Goal: Information Seeking & Learning: Find specific page/section

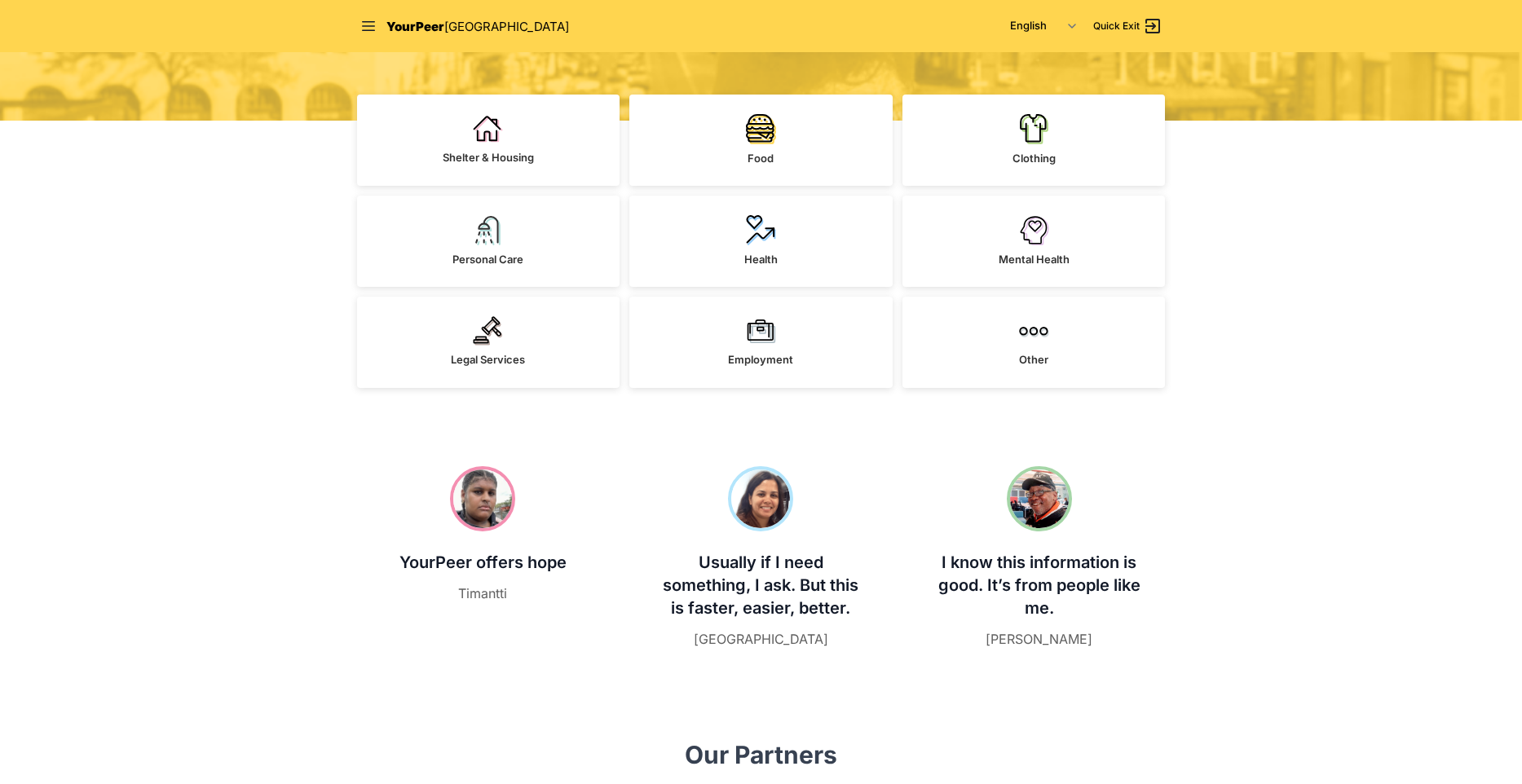
scroll to position [93, 0]
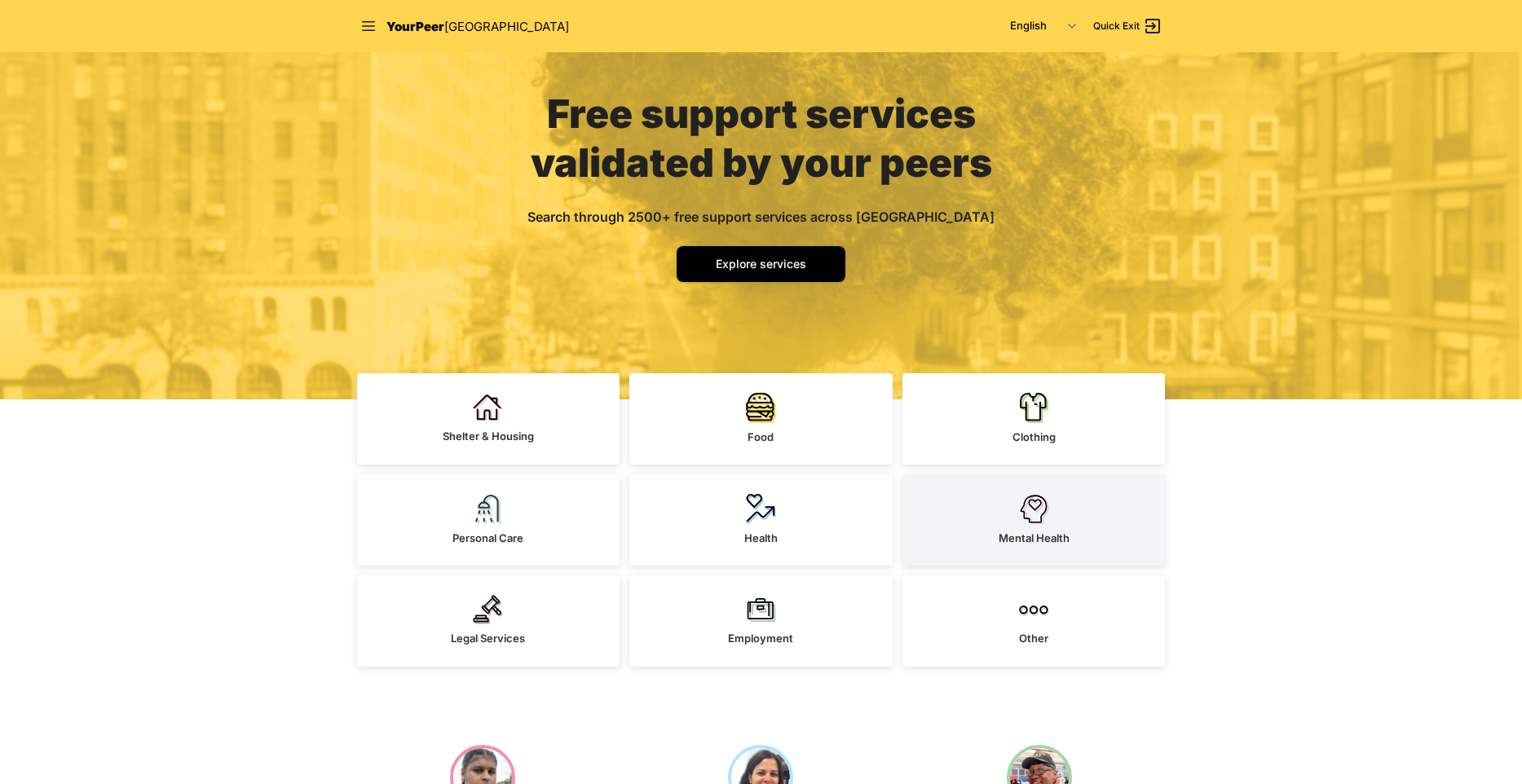
click at [1009, 534] on span "Mental Health" at bounding box center [1033, 538] width 71 height 13
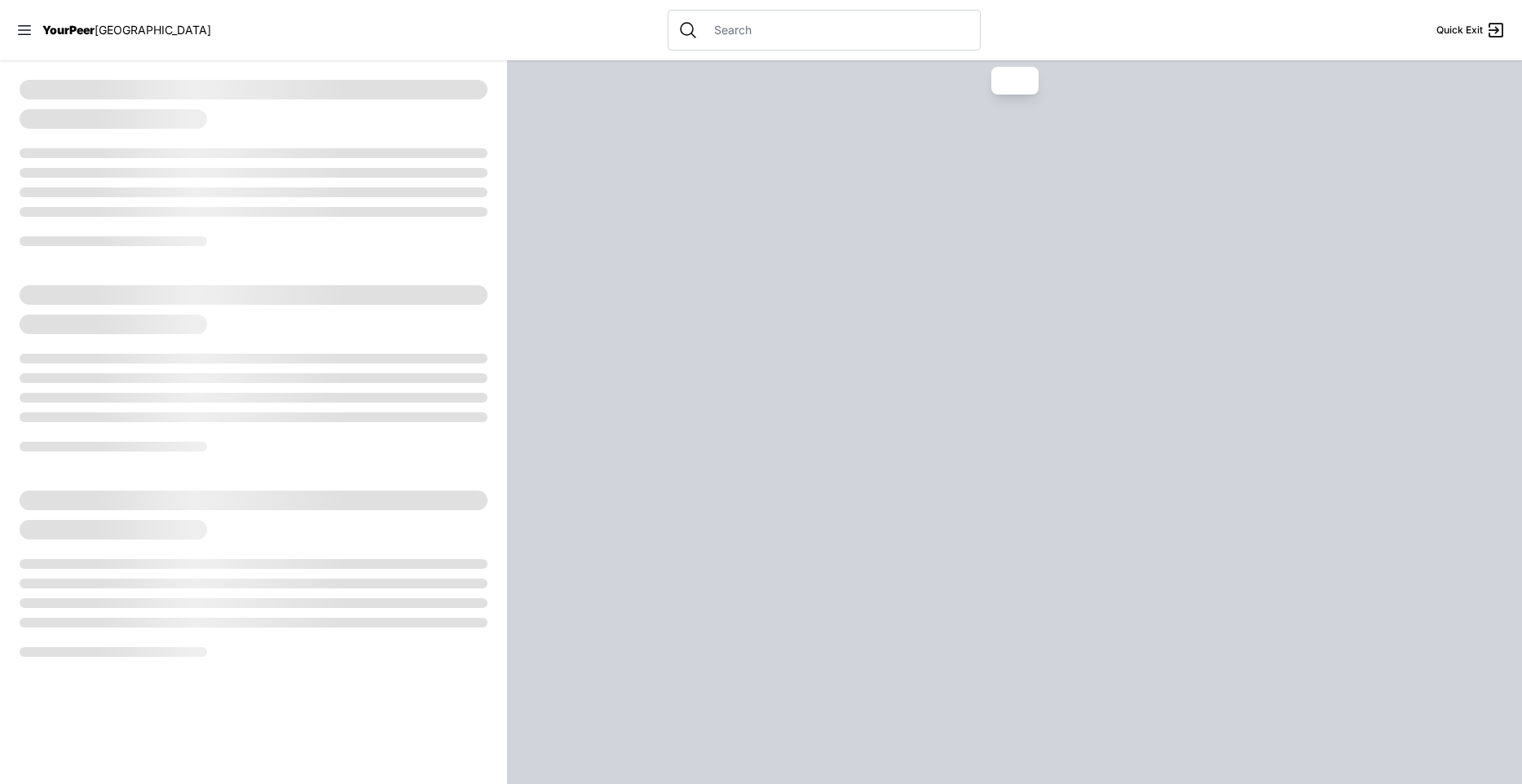
select select "recentlyUpdated"
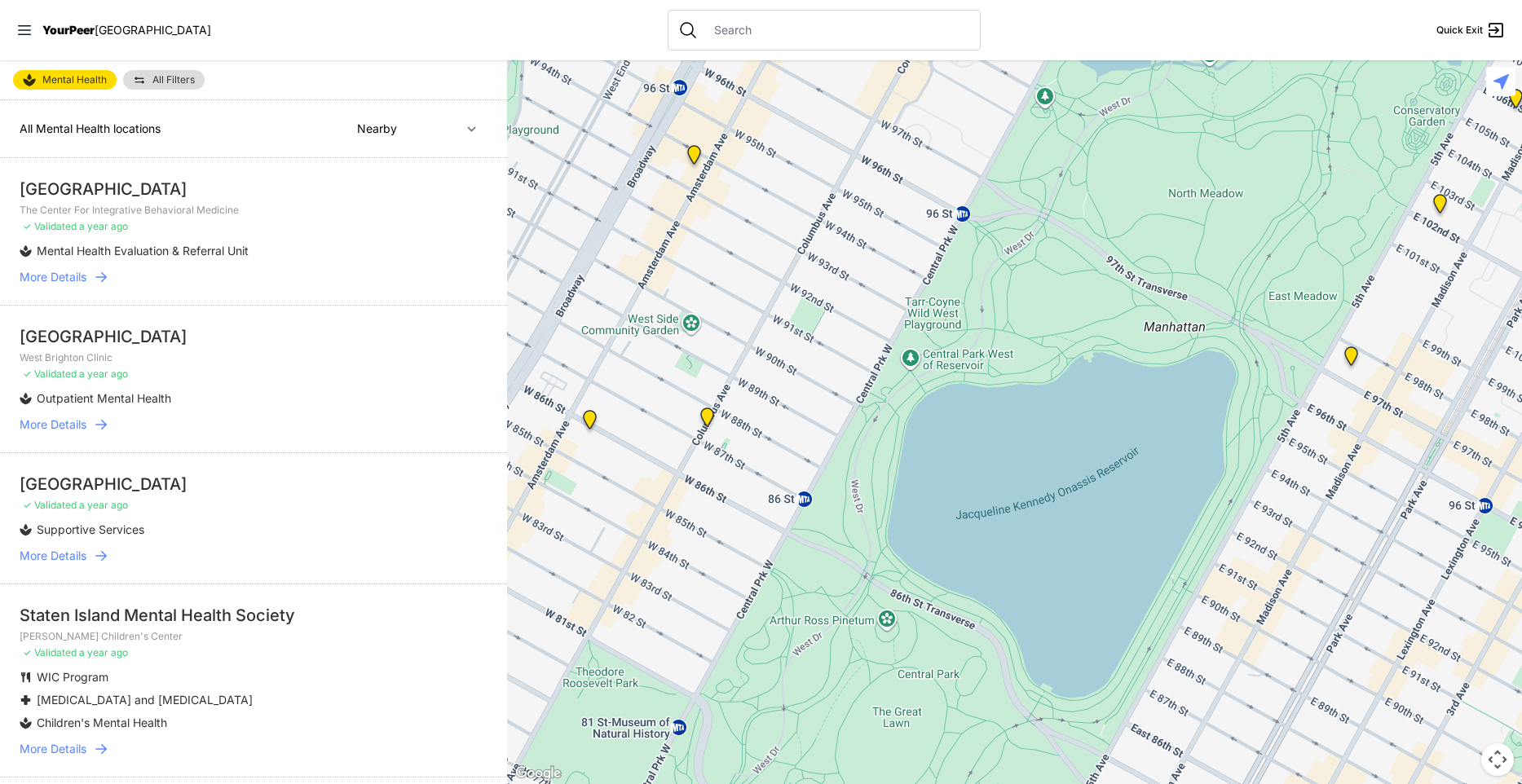
select select "nearby"
click at [102, 30] on span "[GEOGRAPHIC_DATA]" at bounding box center [153, 29] width 116 height 14
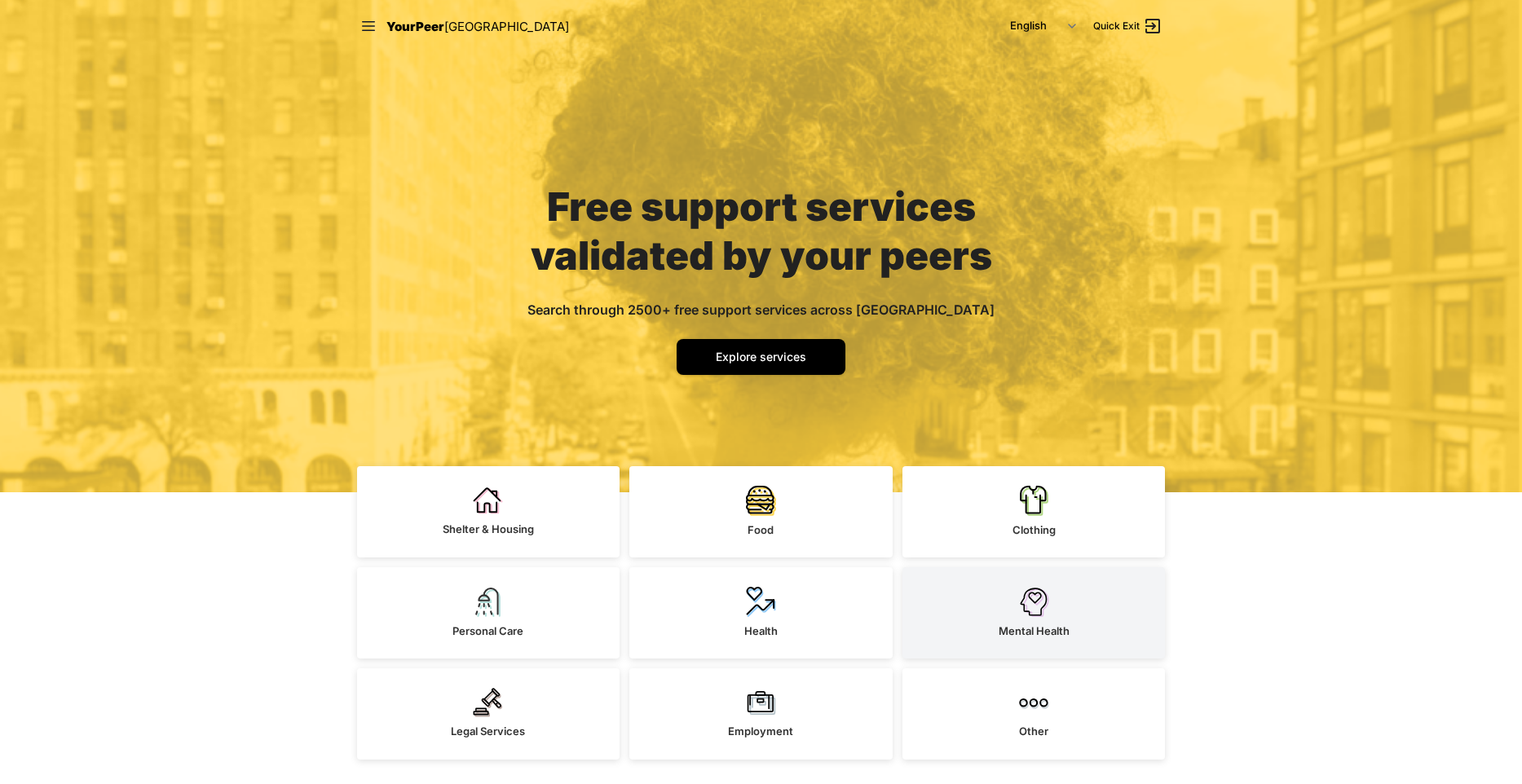
click at [1058, 621] on link "Mental Health" at bounding box center [1033, 613] width 263 height 91
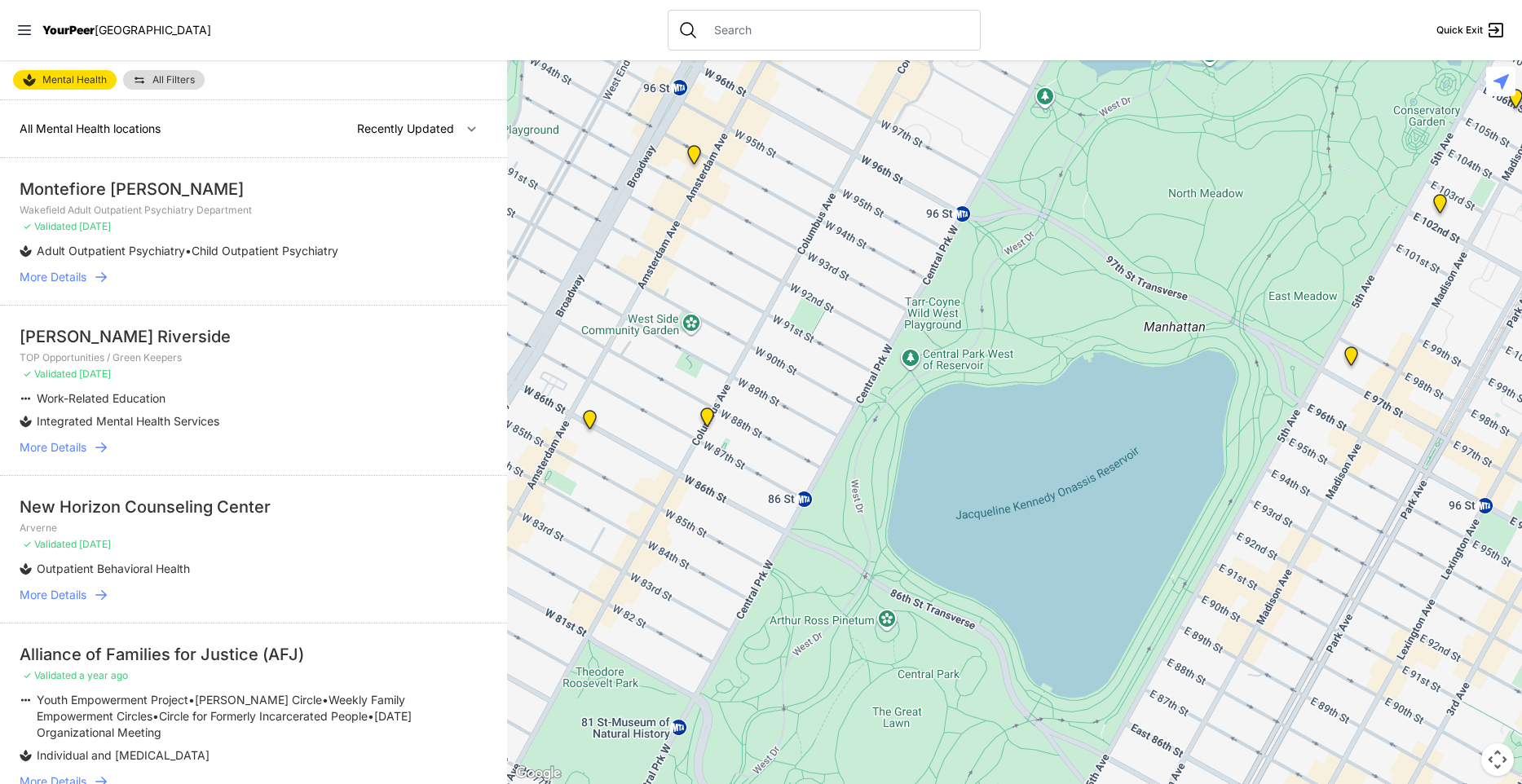
select select "nearby"
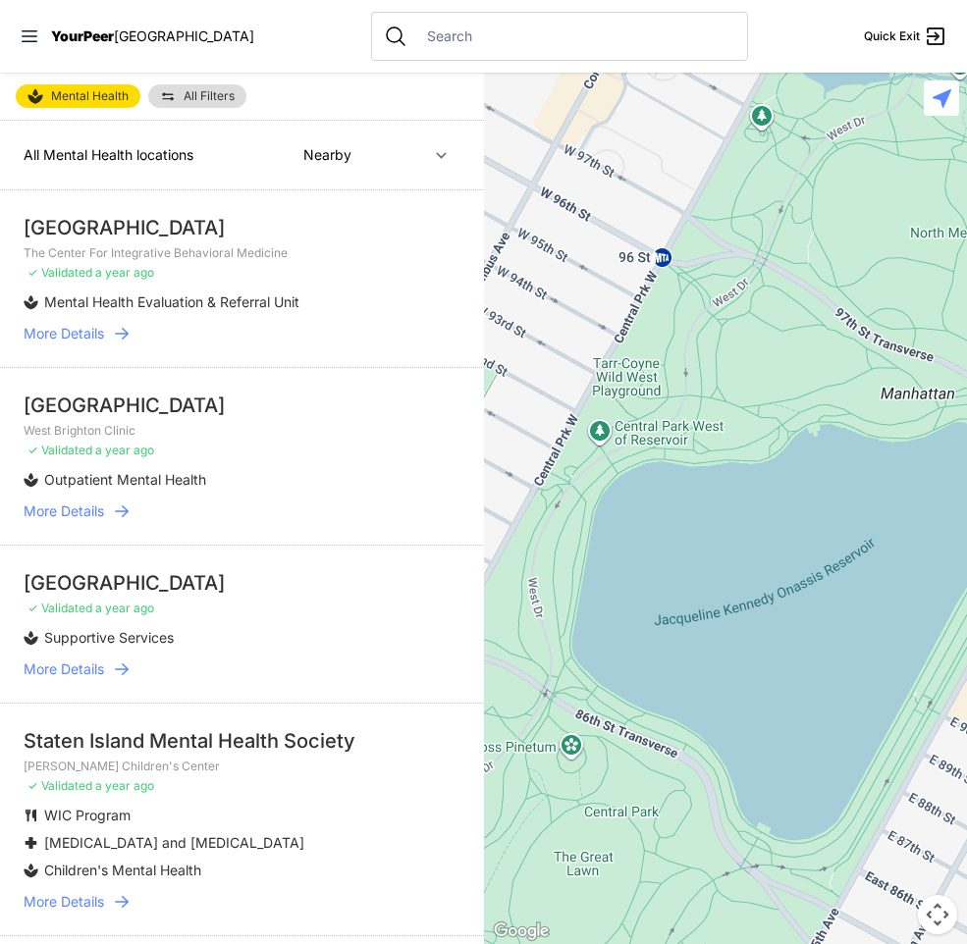
click at [963, 621] on div at bounding box center [726, 508] width 484 height 871
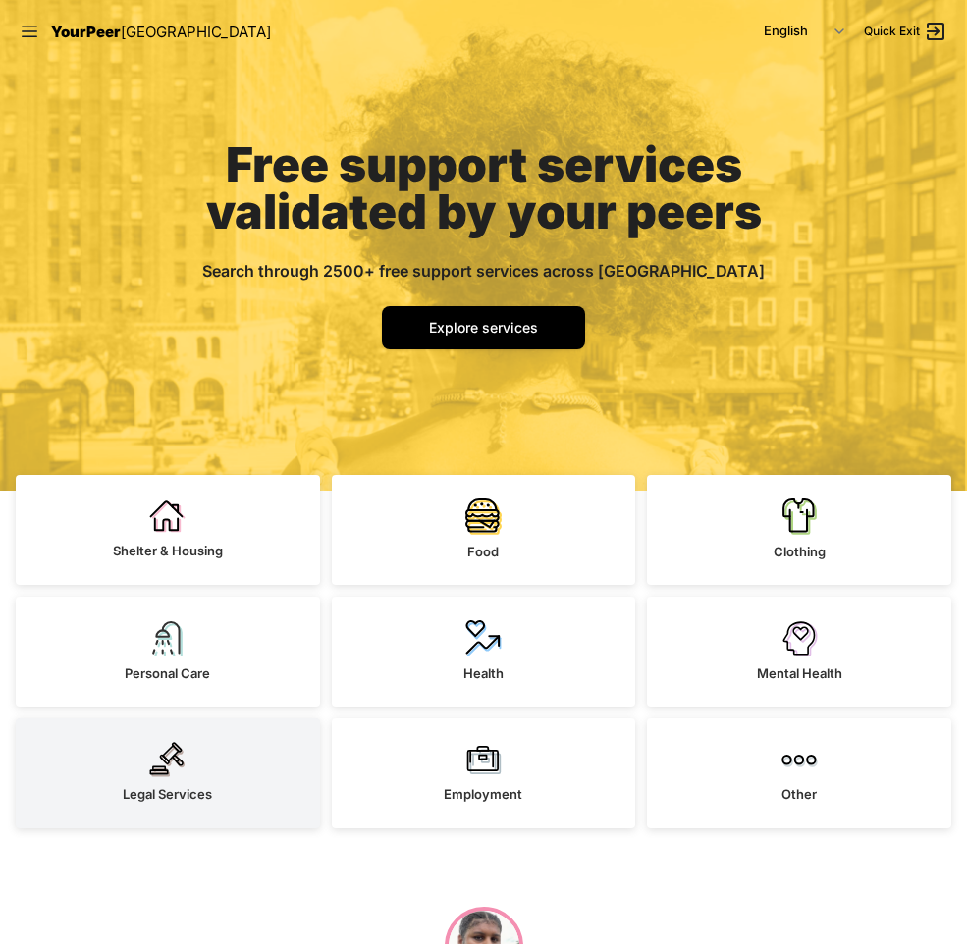
click at [146, 792] on span "Legal Services" at bounding box center [167, 794] width 89 height 16
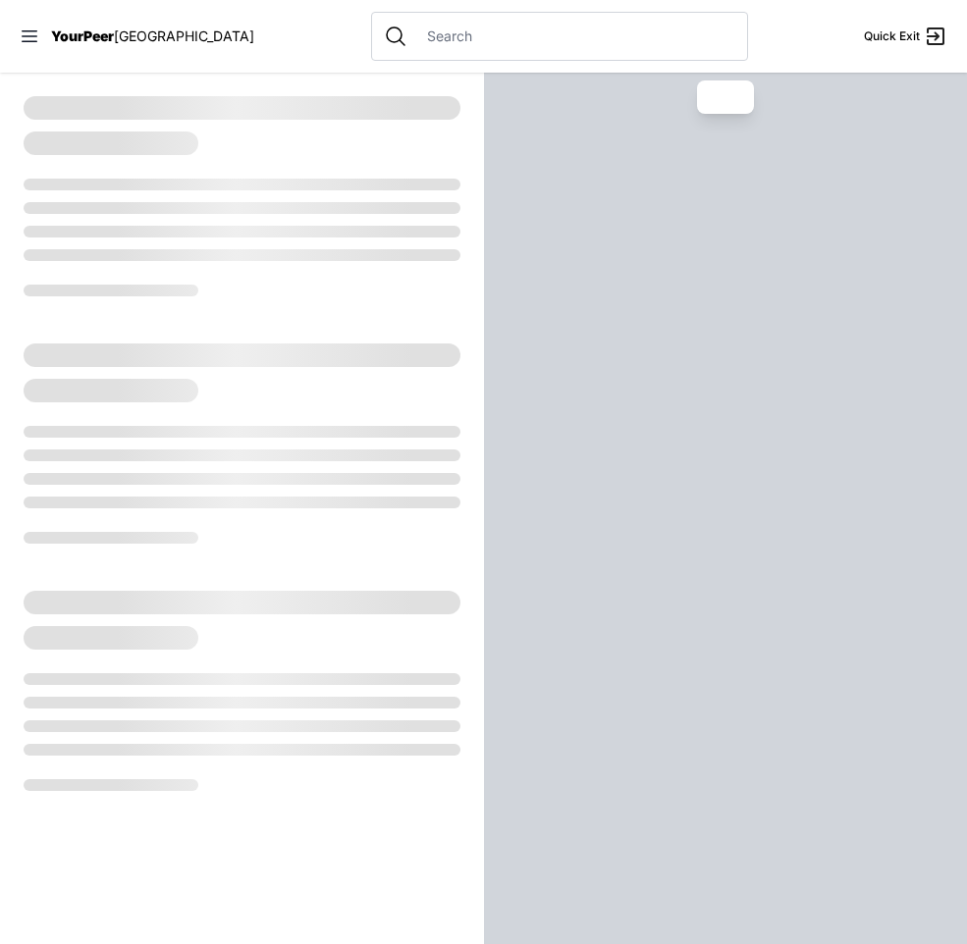
select select "recentlyUpdated"
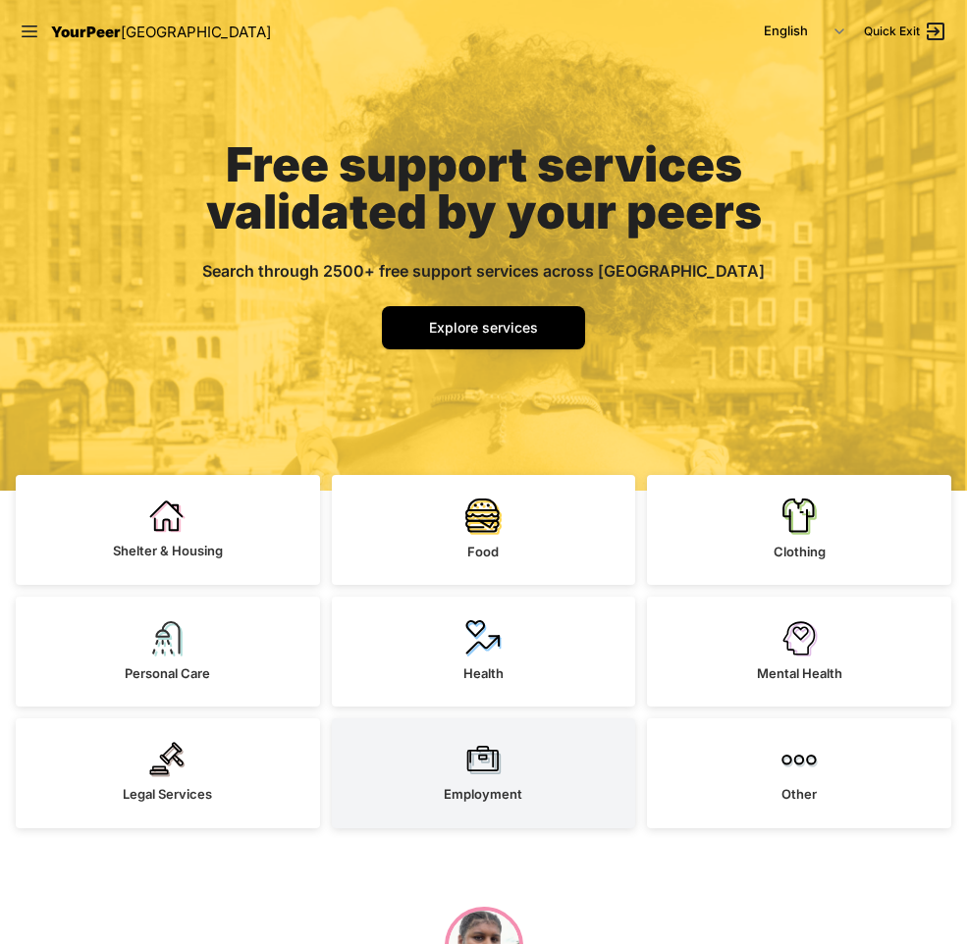
click at [485, 776] on img at bounding box center [483, 759] width 36 height 35
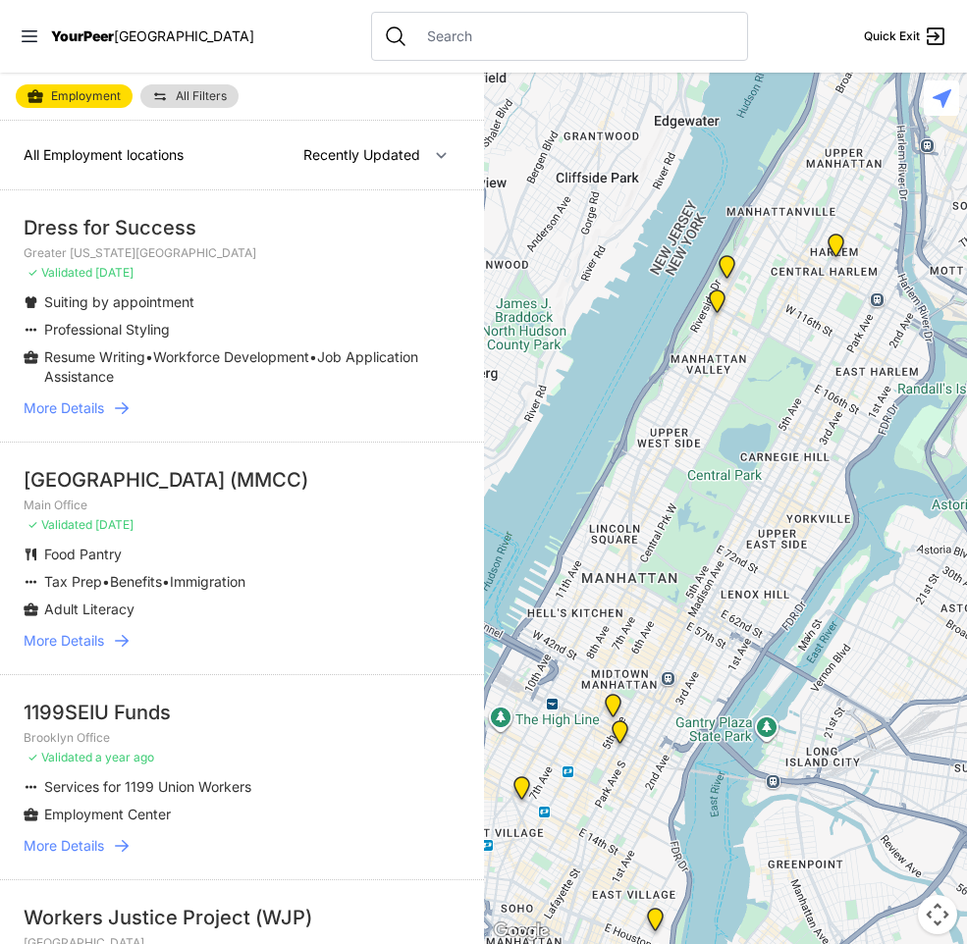
select select "nearby"
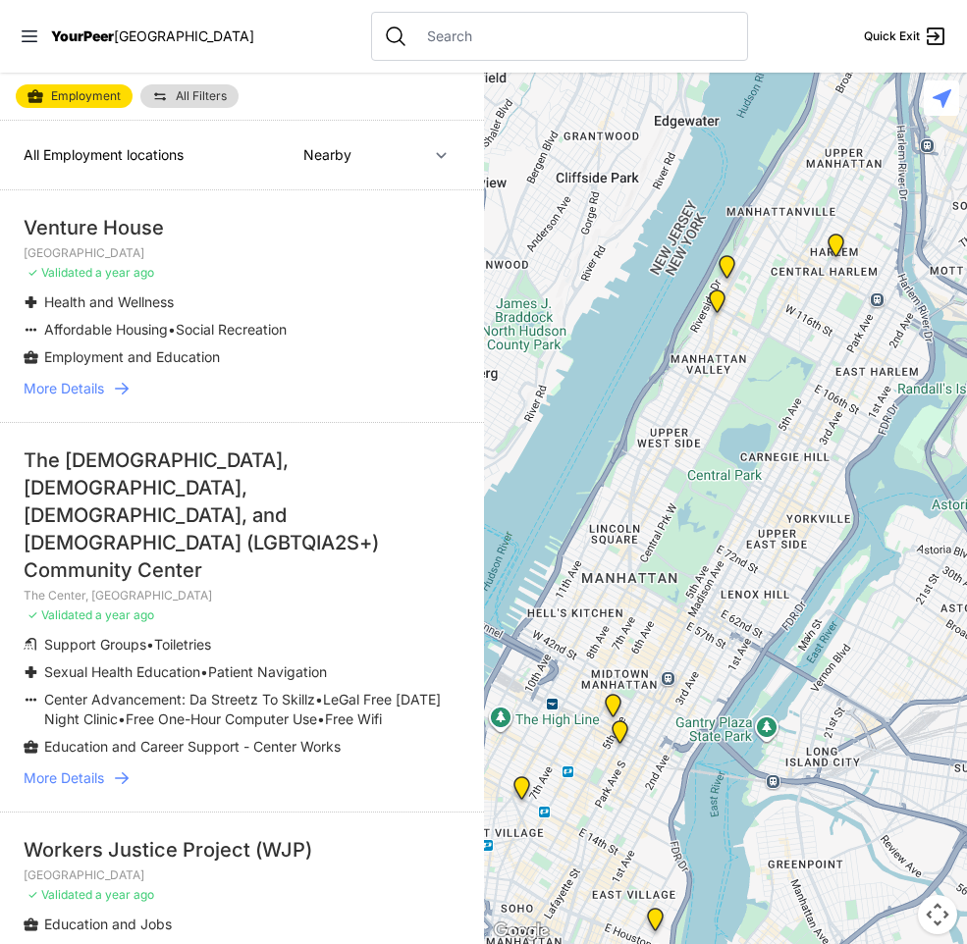
click at [458, 57] on div at bounding box center [559, 36] width 377 height 49
click at [441, 44] on input "text" at bounding box center [575, 36] width 320 height 20
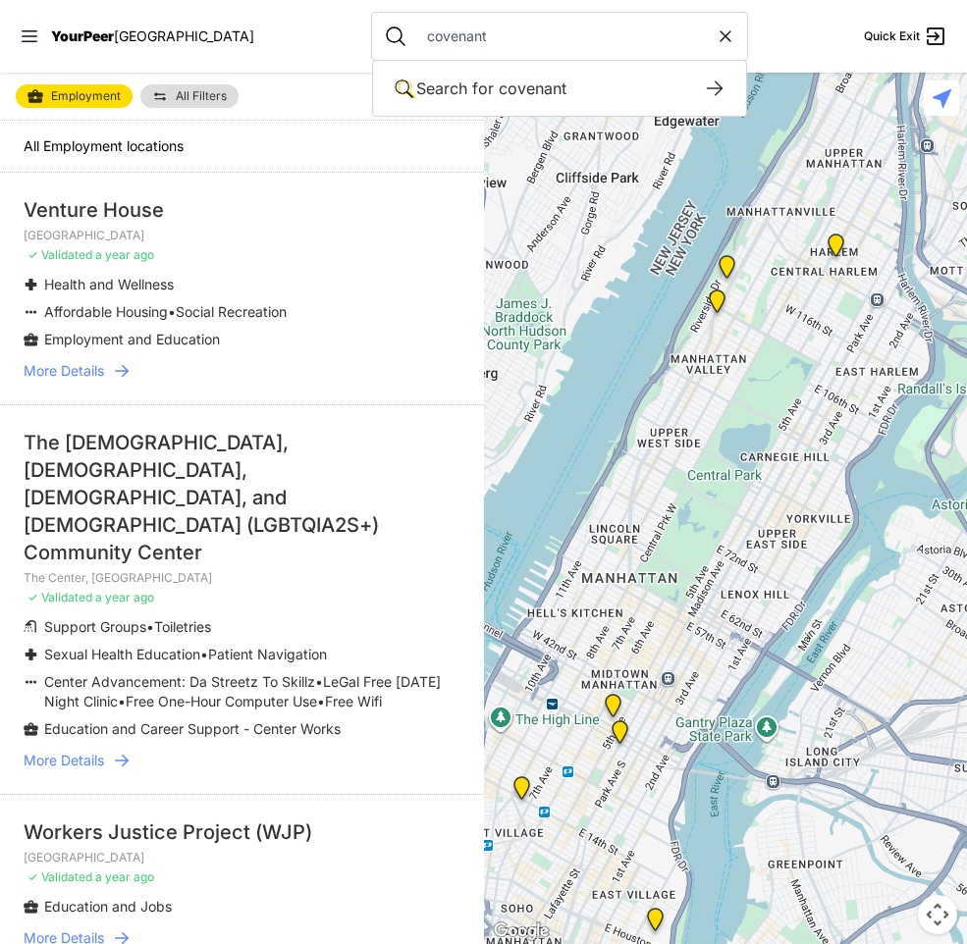
type input "covenant"
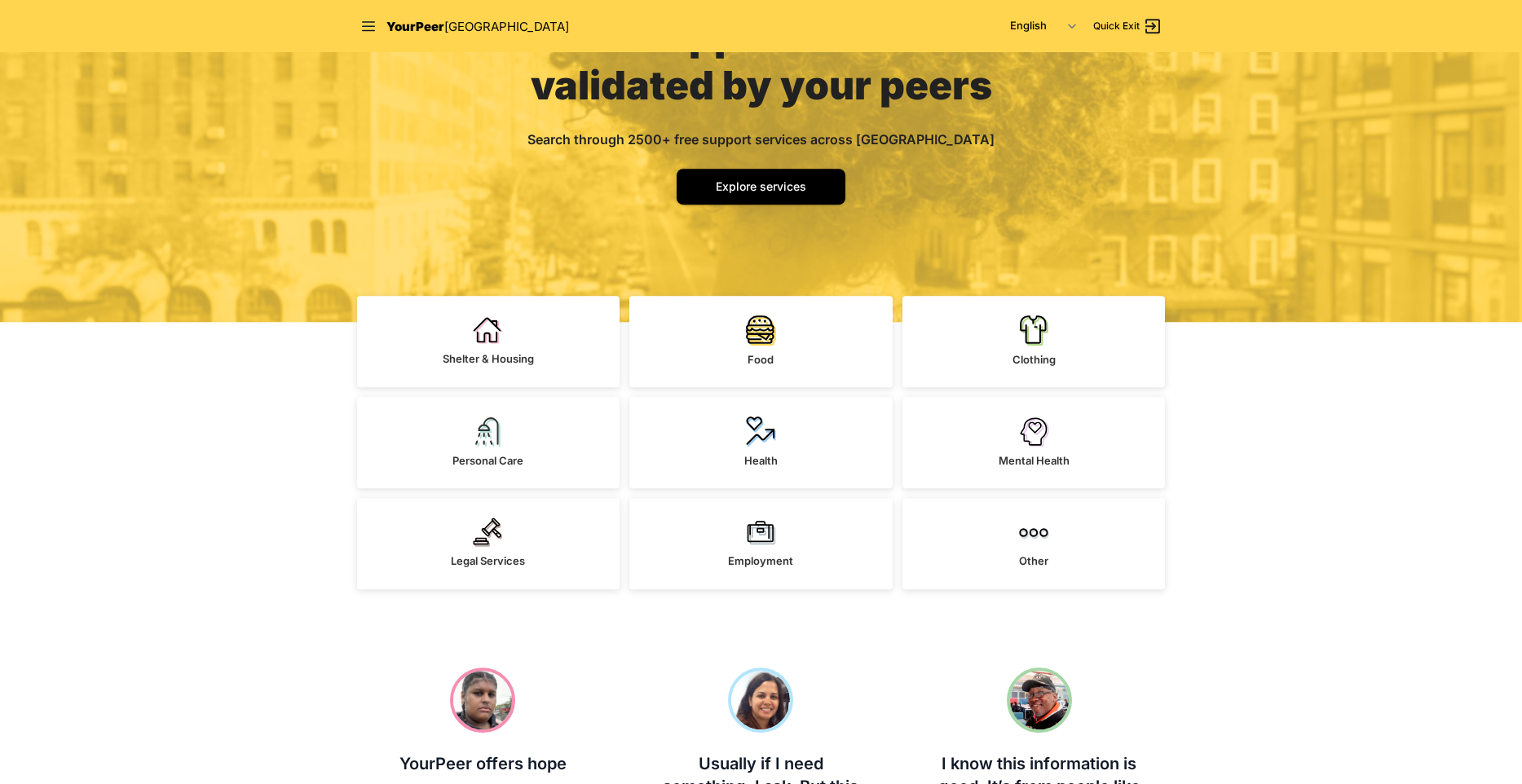
scroll to position [186, 0]
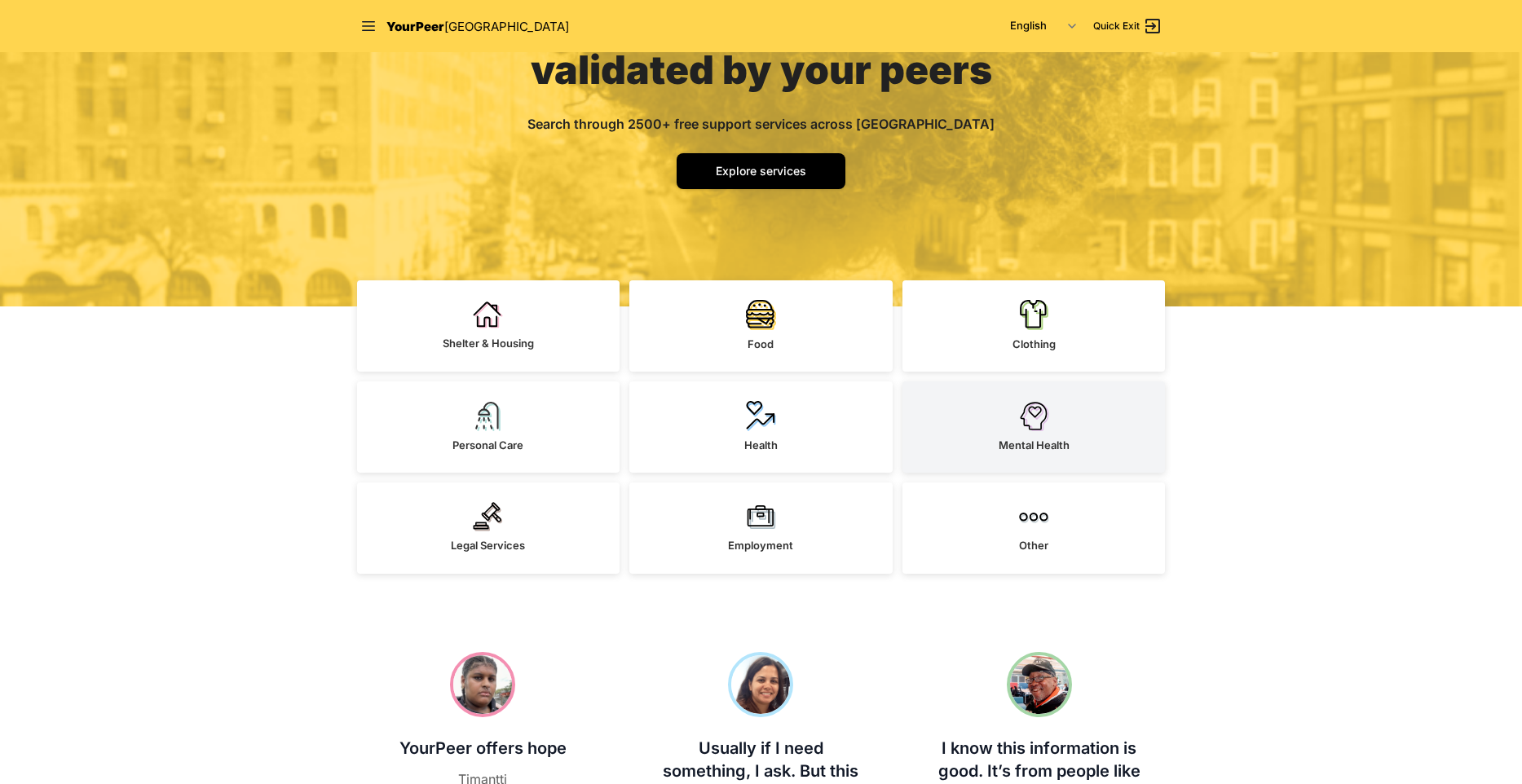
click at [1058, 449] on span "Mental Health" at bounding box center [1033, 445] width 71 height 13
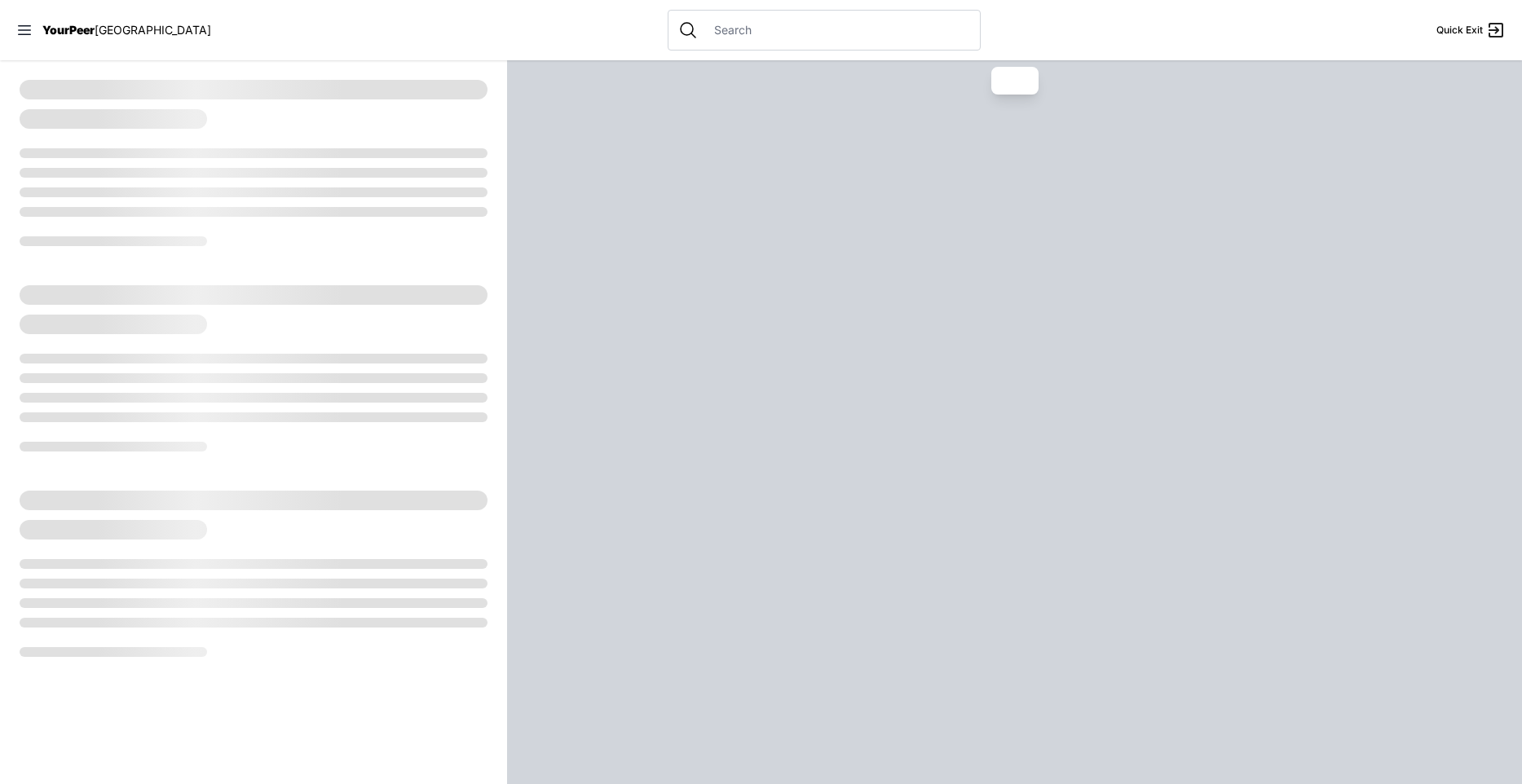
select select "recentlyUpdated"
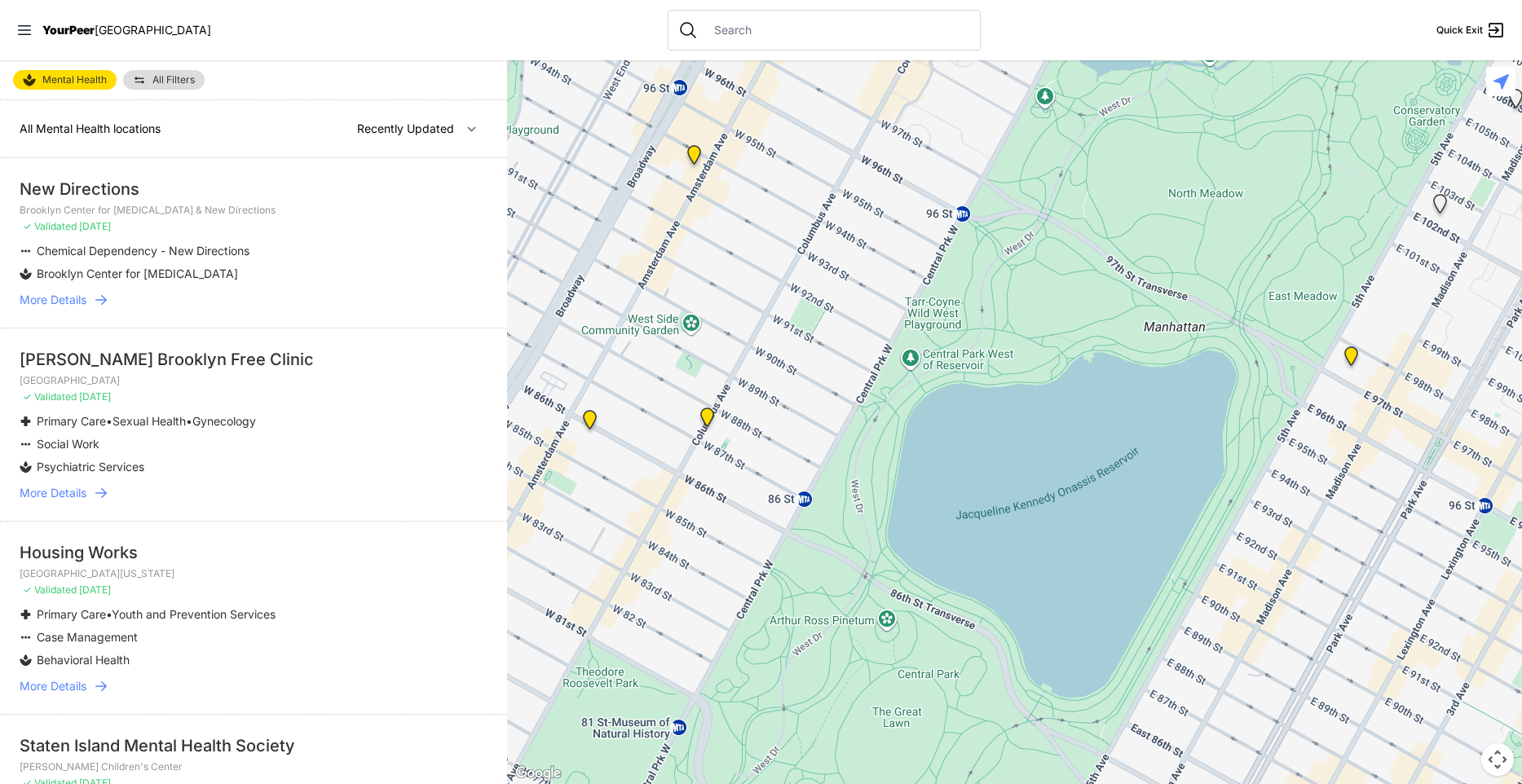
click at [63, 303] on span "More Details" at bounding box center [53, 300] width 66 height 17
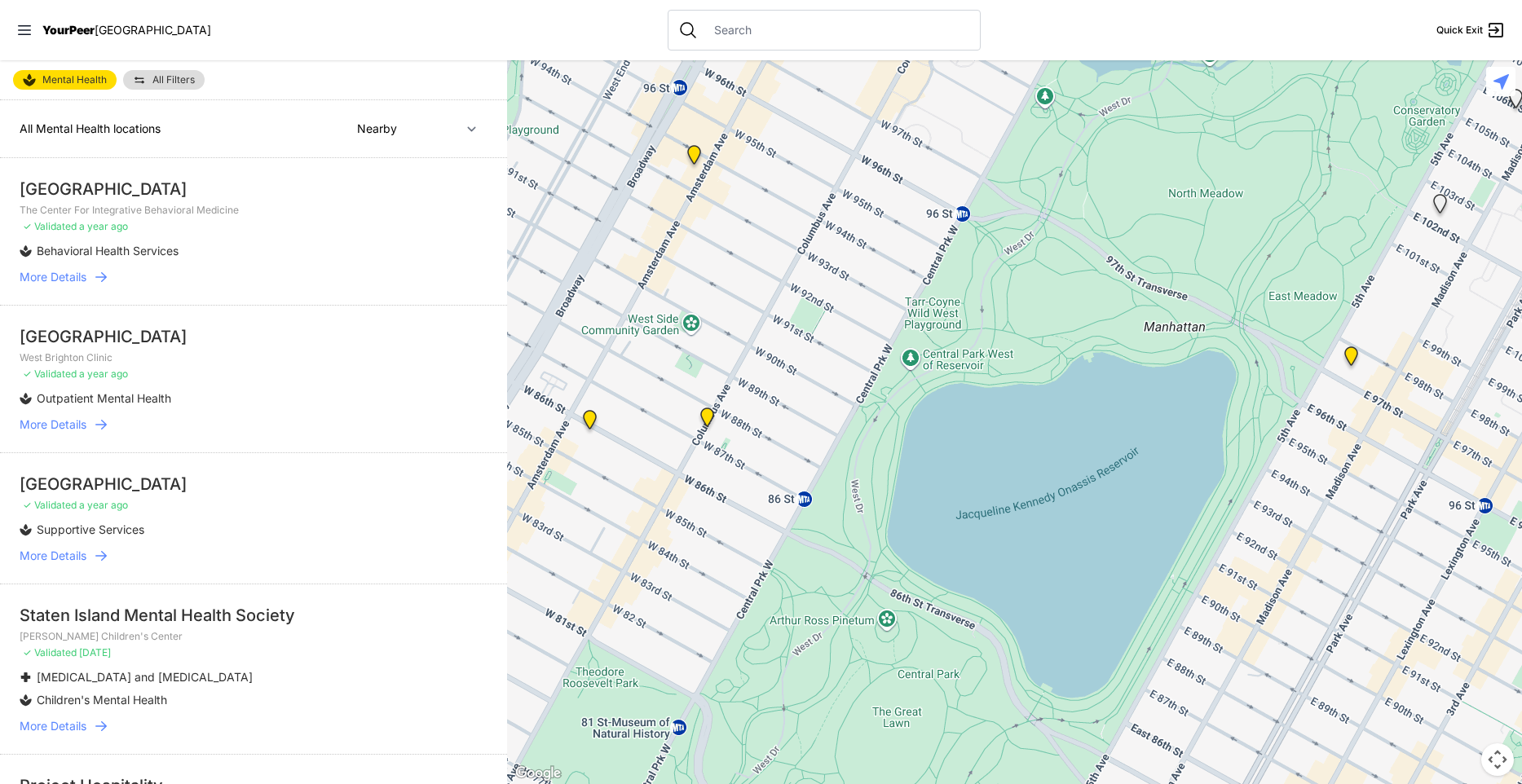
click at [56, 275] on span "More Details" at bounding box center [53, 277] width 66 height 17
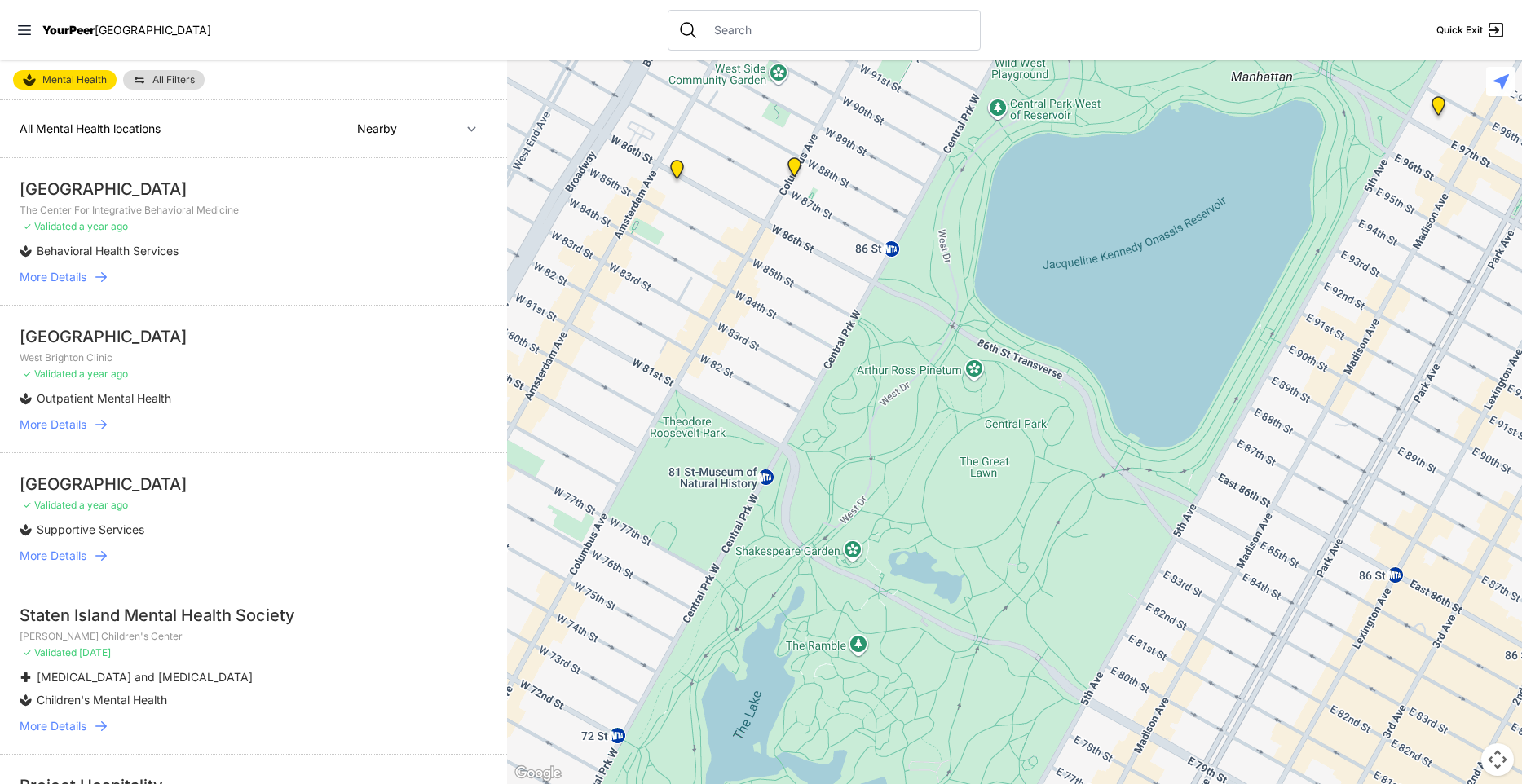
click at [66, 424] on span "More Details" at bounding box center [53, 424] width 66 height 17
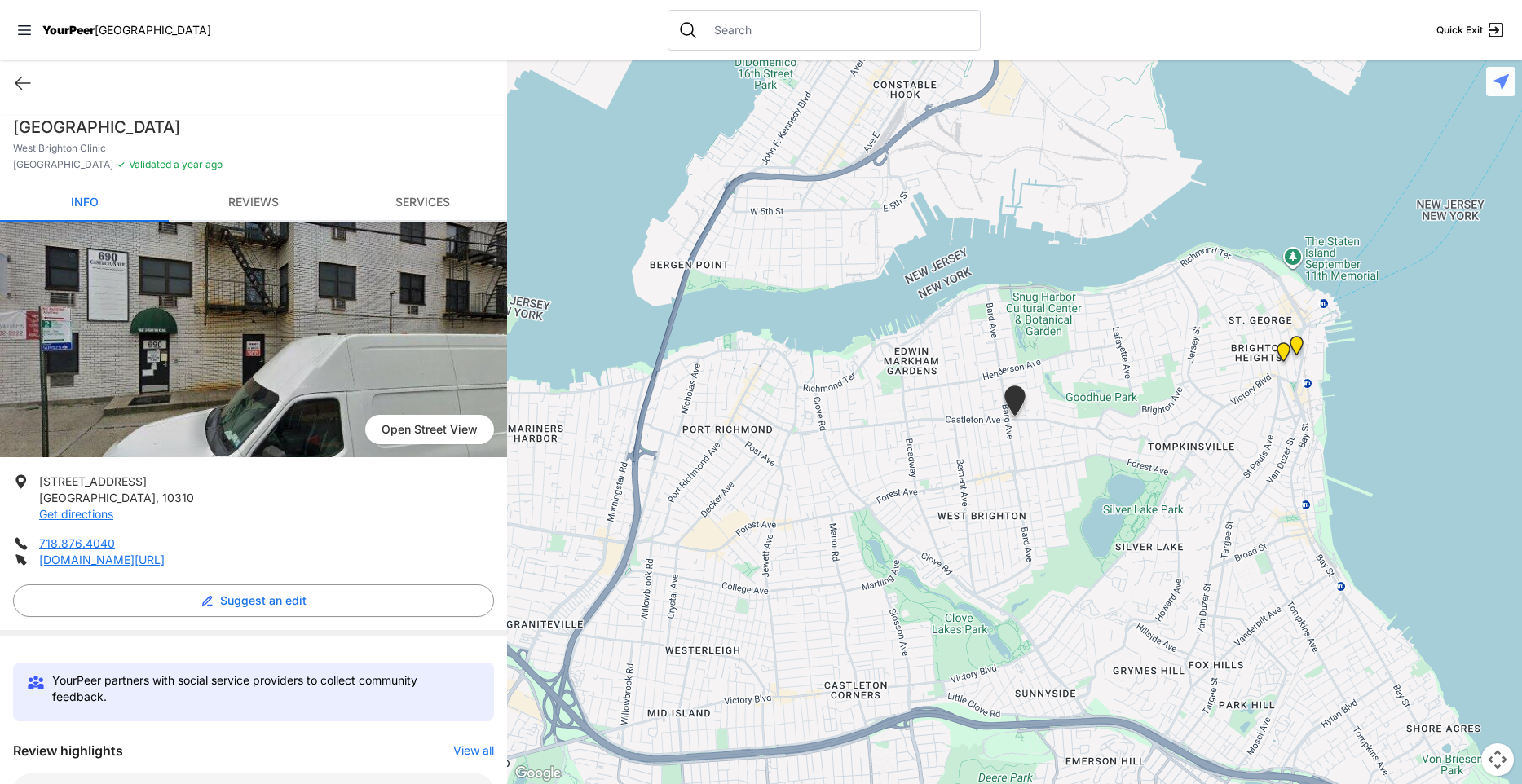
click at [759, 32] on input "text" at bounding box center [837, 30] width 266 height 17
paste input "covenant"
type input "covenant"
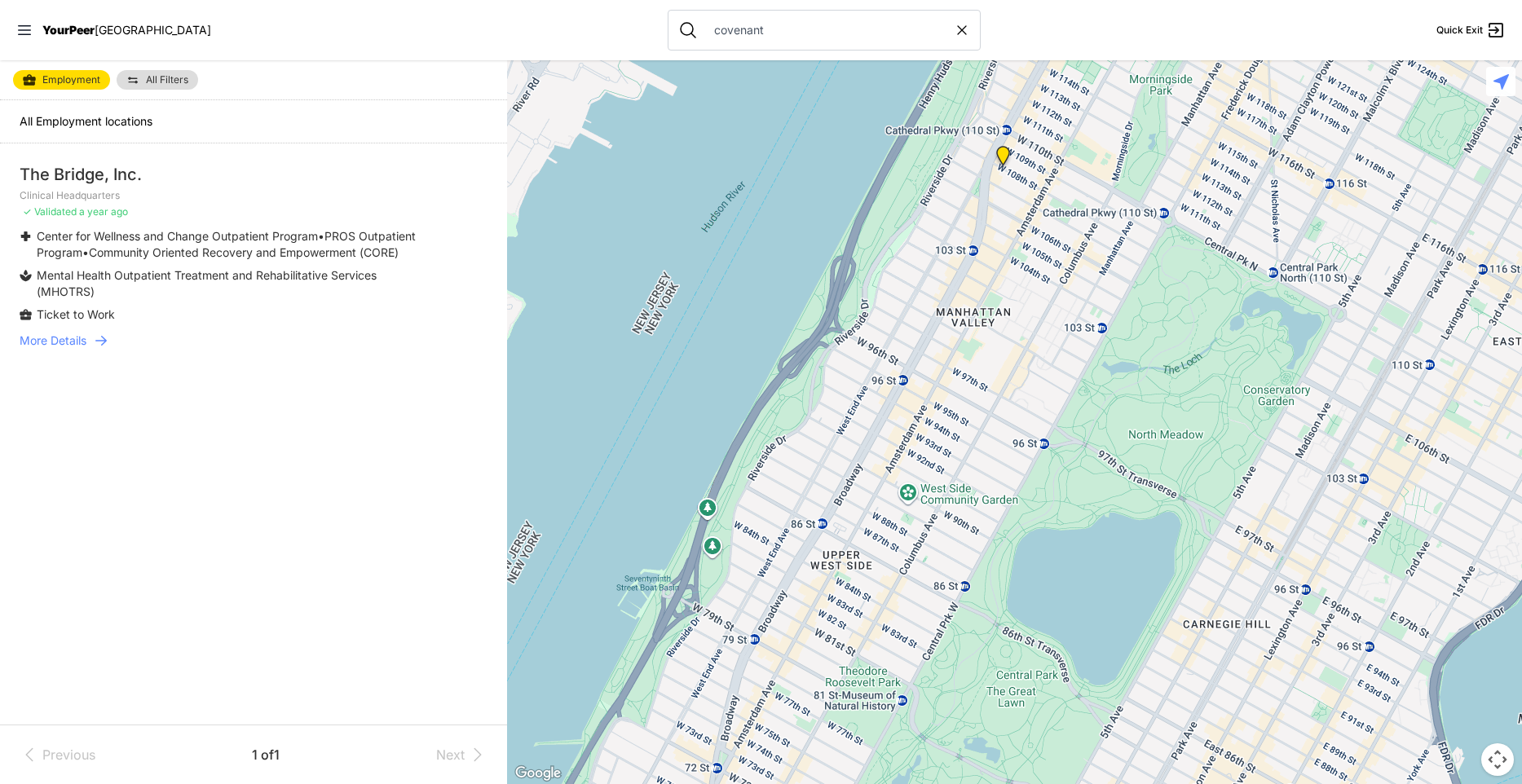
click at [291, 212] on p "✓ Validated a year ago" at bounding box center [253, 212] width 468 height 13
click at [787, 40] on div "covenant" at bounding box center [824, 30] width 313 height 41
click at [745, 27] on input "covenant" at bounding box center [829, 30] width 249 height 17
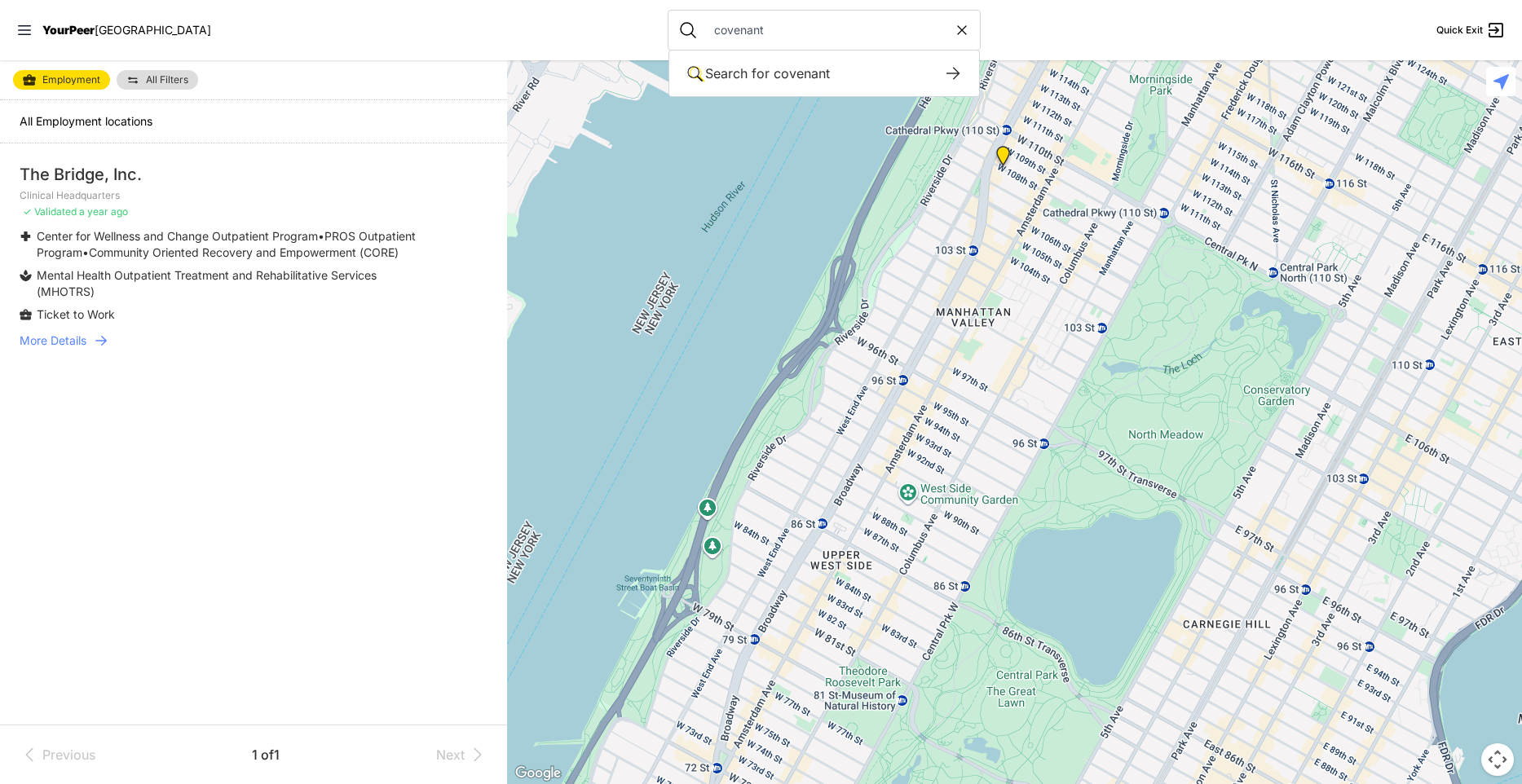
click at [51, 86] on link "Employment" at bounding box center [61, 80] width 97 height 20
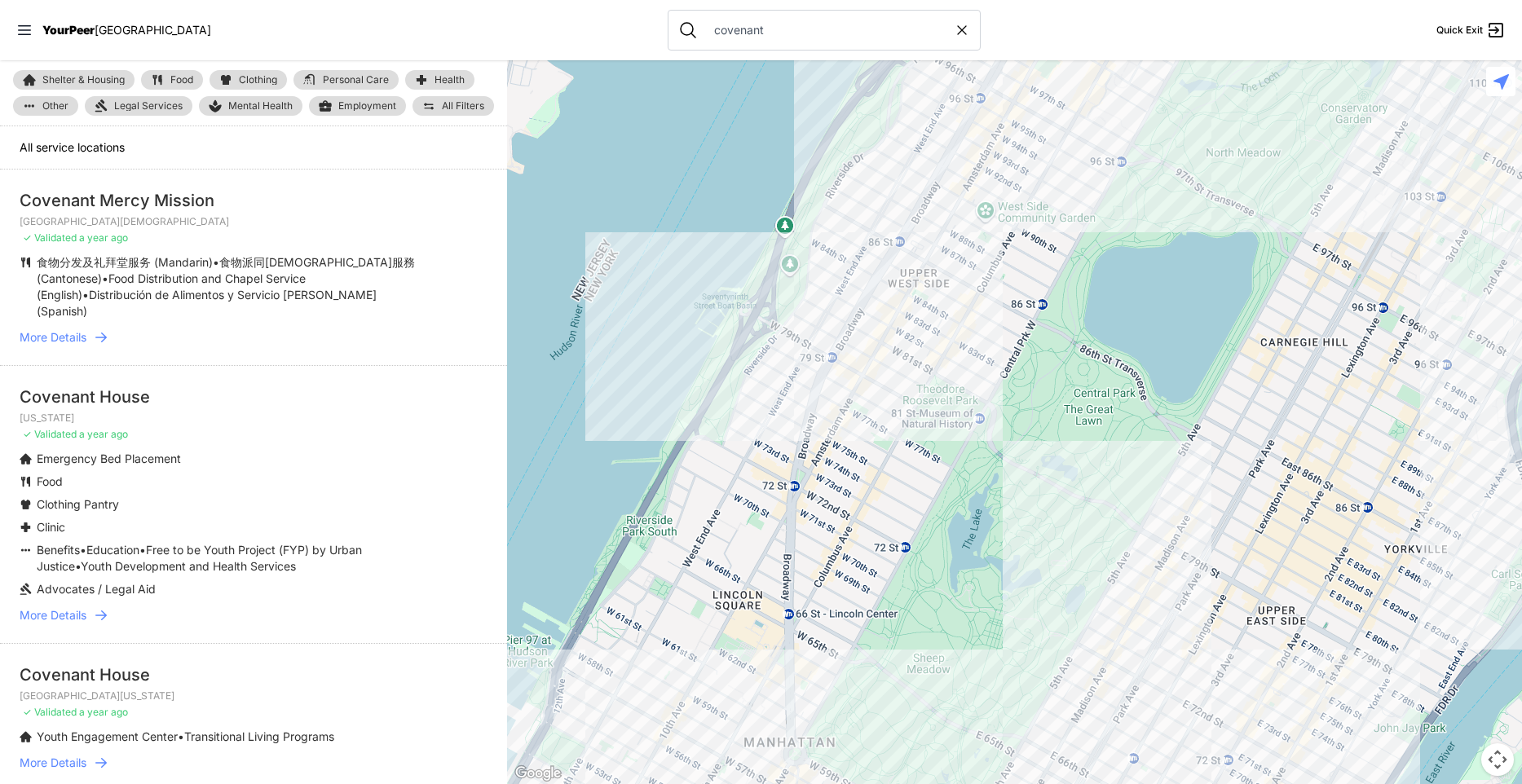
click at [68, 607] on span "More Details" at bounding box center [53, 615] width 66 height 17
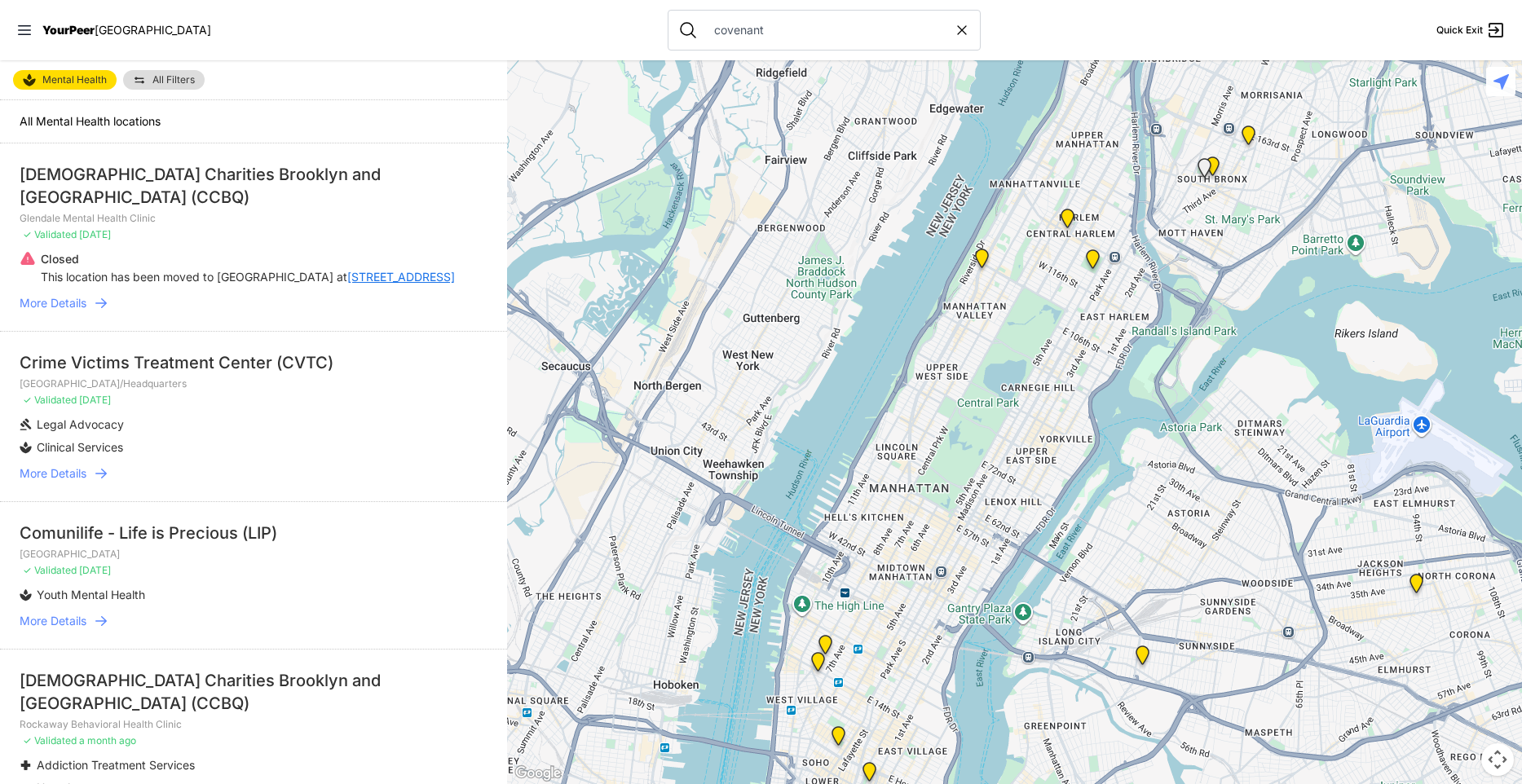
click at [777, 42] on div "covenant" at bounding box center [824, 30] width 313 height 41
click at [787, 31] on input "covenant" at bounding box center [829, 30] width 249 height 17
type input "covenant house"
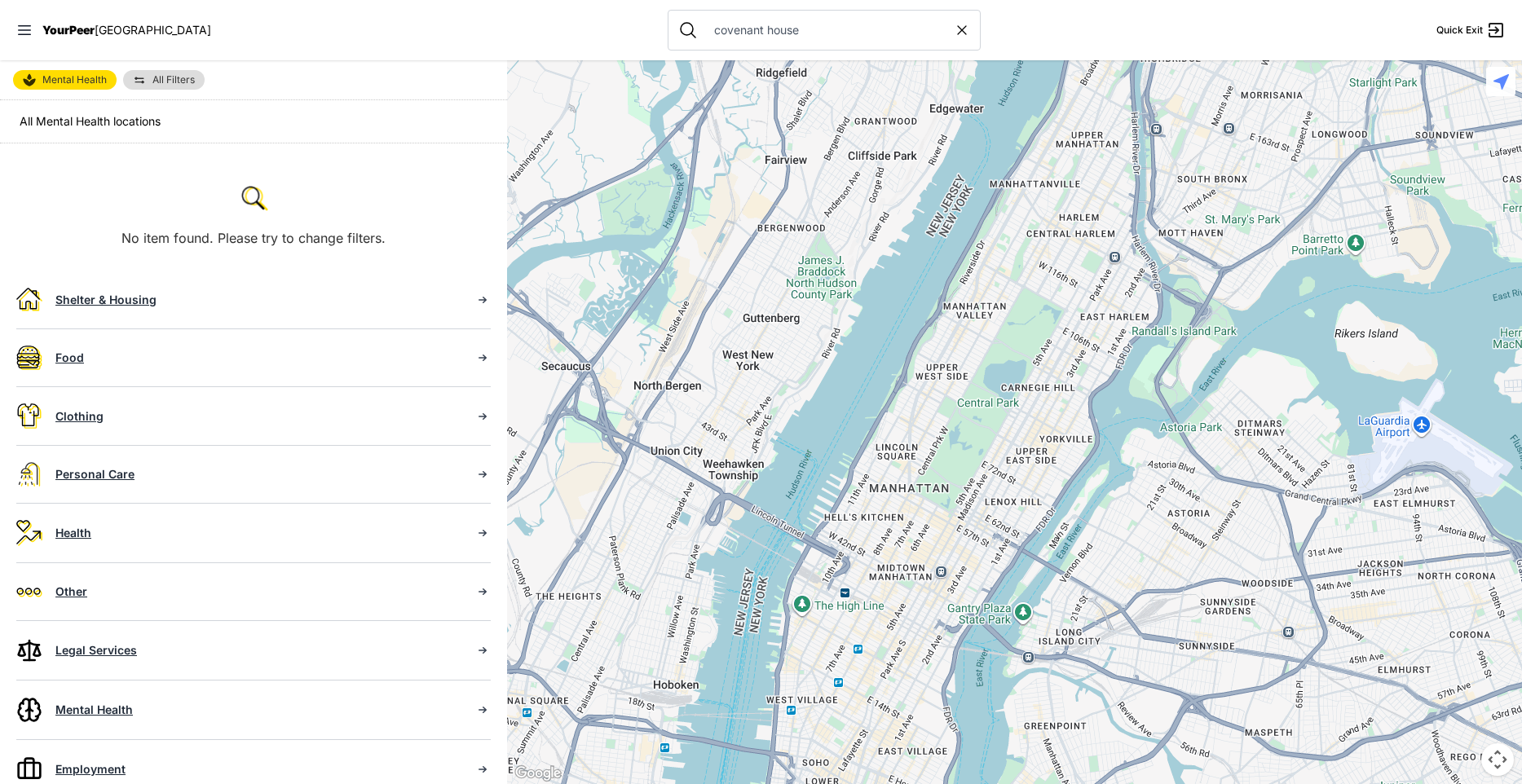
click at [86, 82] on span "Mental Health" at bounding box center [75, 80] width 65 height 10
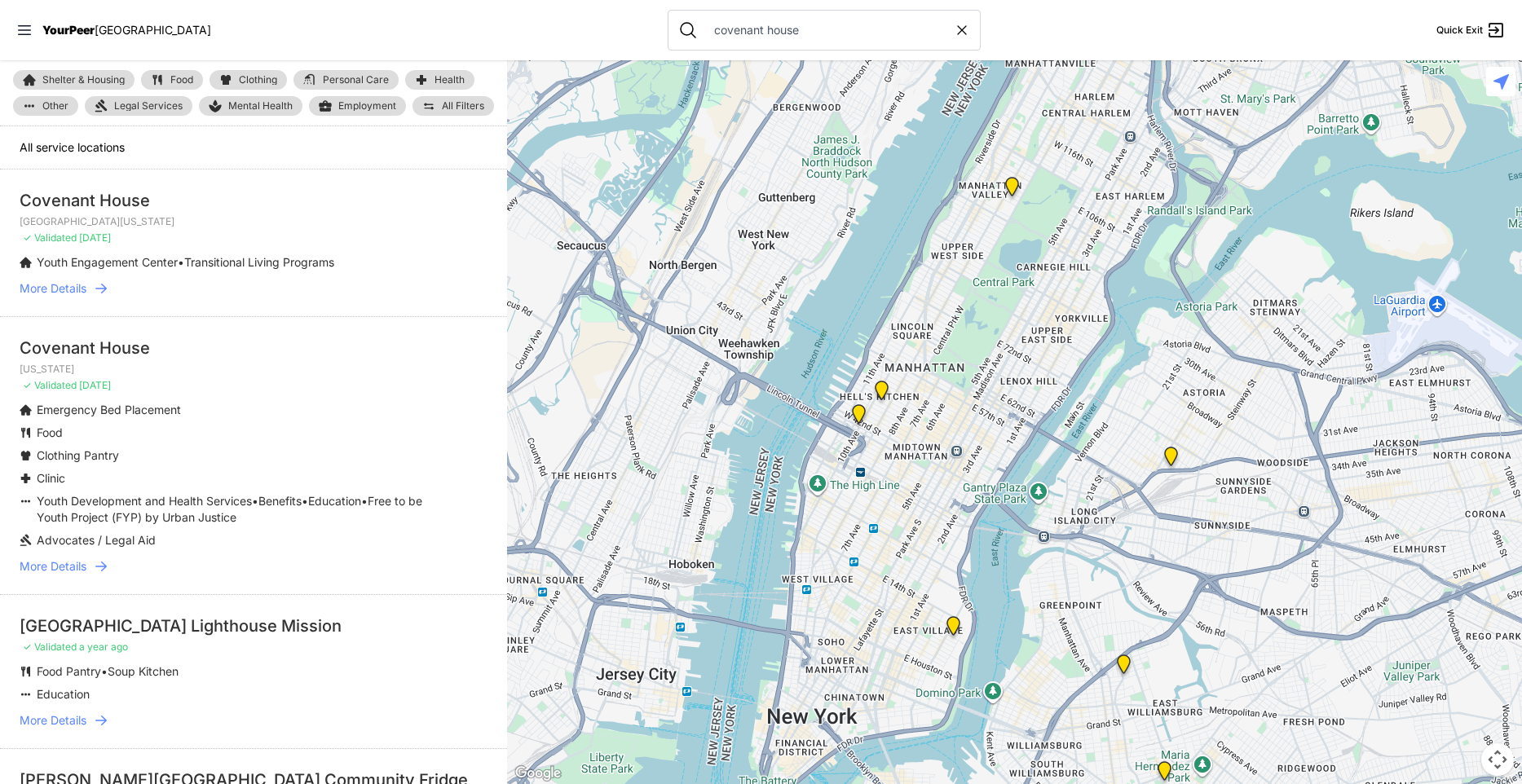
click at [747, 26] on input "covenant house" at bounding box center [829, 30] width 249 height 17
click at [76, 565] on span "More Details" at bounding box center [53, 566] width 66 height 17
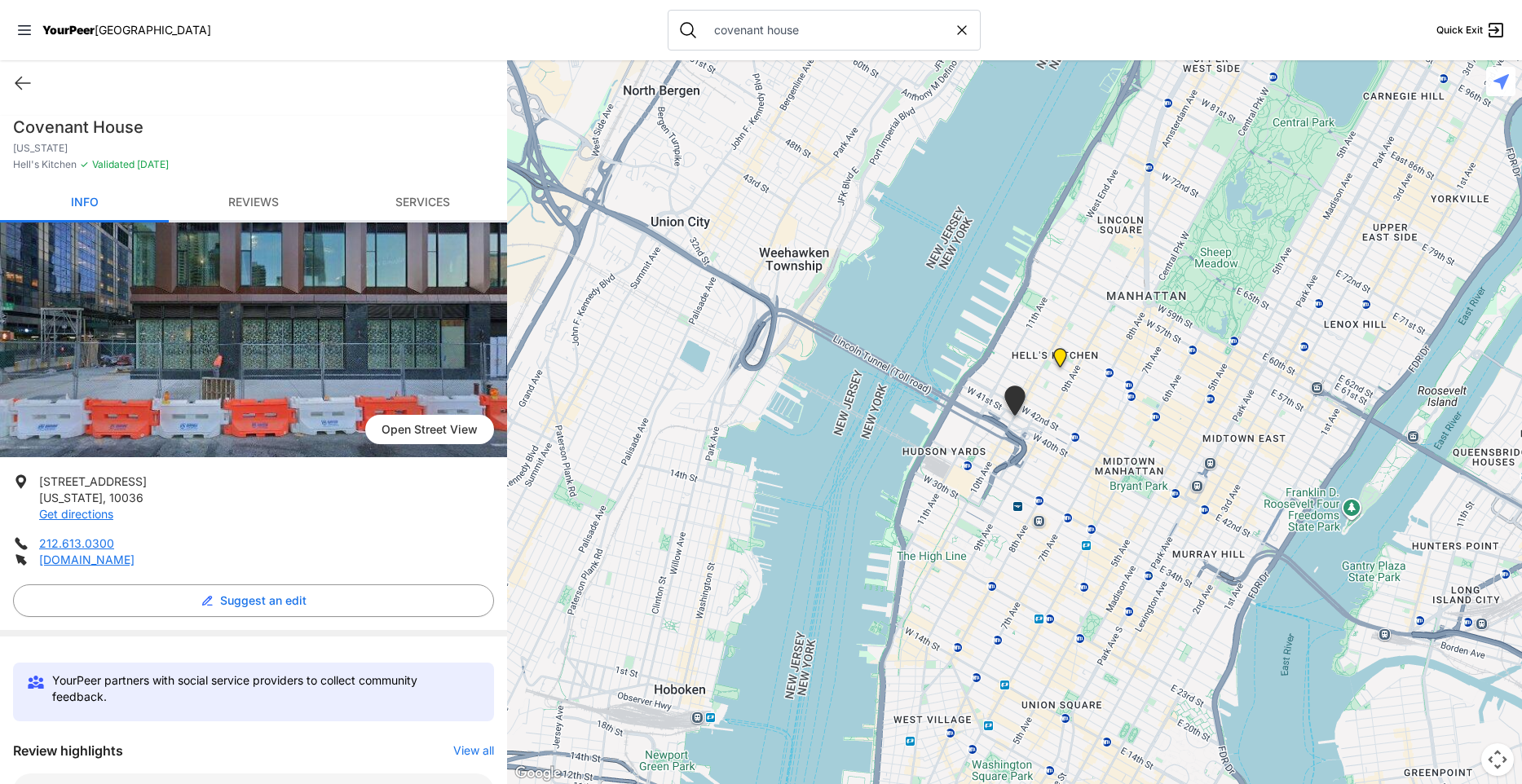
click at [431, 35] on nav "YourPeer NYC covenant house Quick Exit" at bounding box center [761, 30] width 1522 height 61
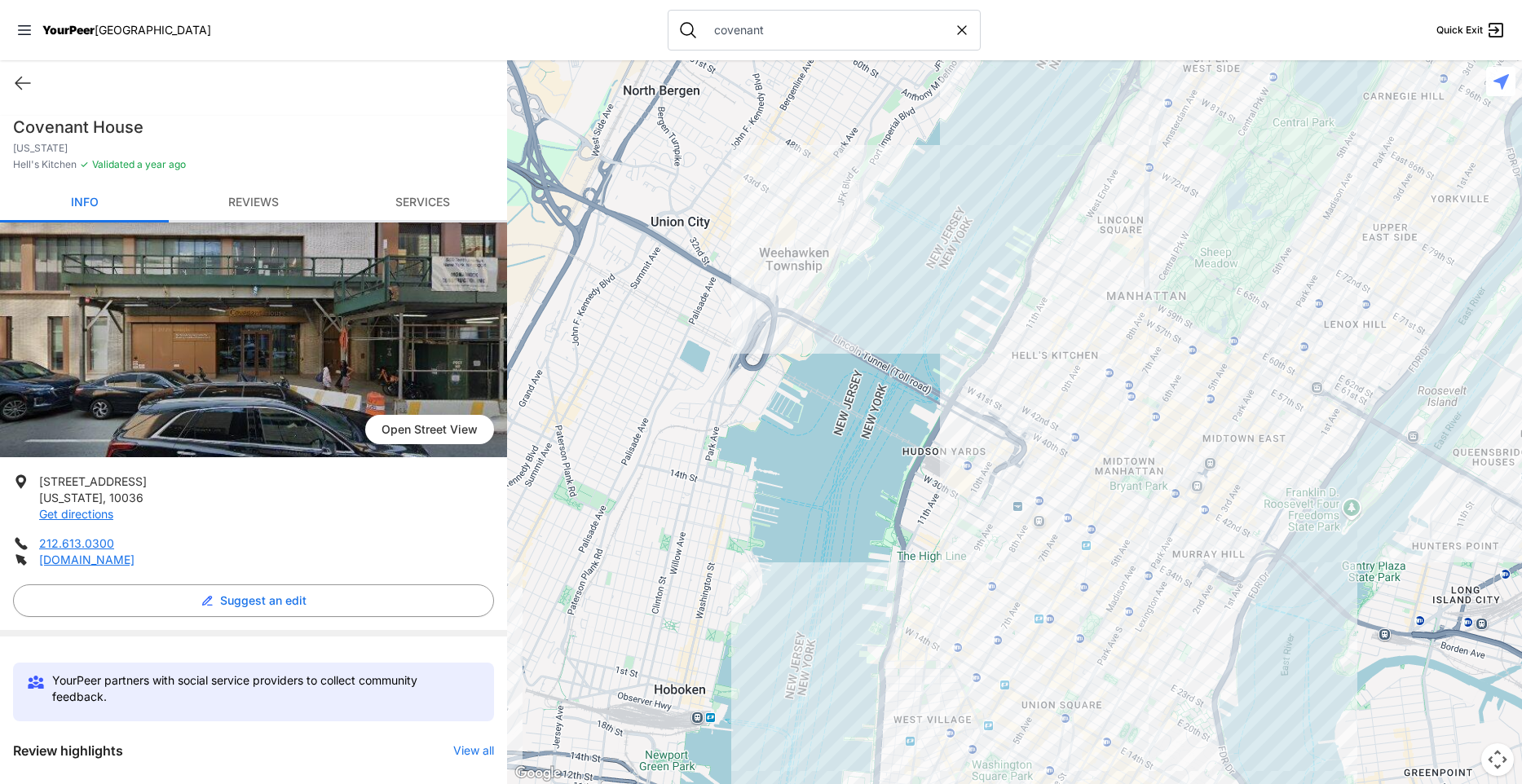
click at [332, 371] on img at bounding box center [253, 340] width 507 height 235
click at [26, 88] on icon at bounding box center [23, 83] width 20 height 20
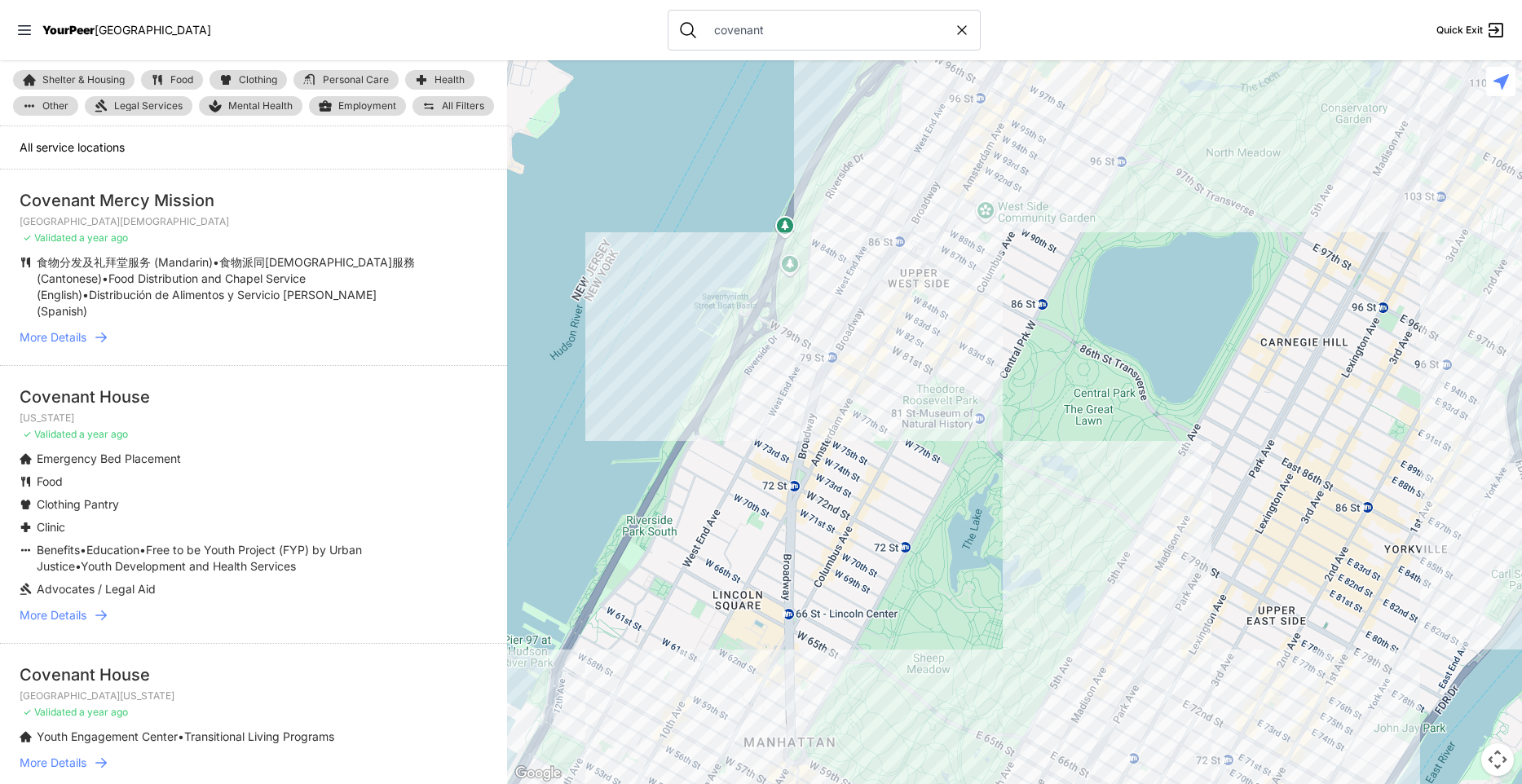
click at [102, 329] on icon at bounding box center [101, 337] width 17 height 17
click at [1346, 39] on nav "YourPeer NYC covenant Quick Exit" at bounding box center [761, 30] width 1522 height 61
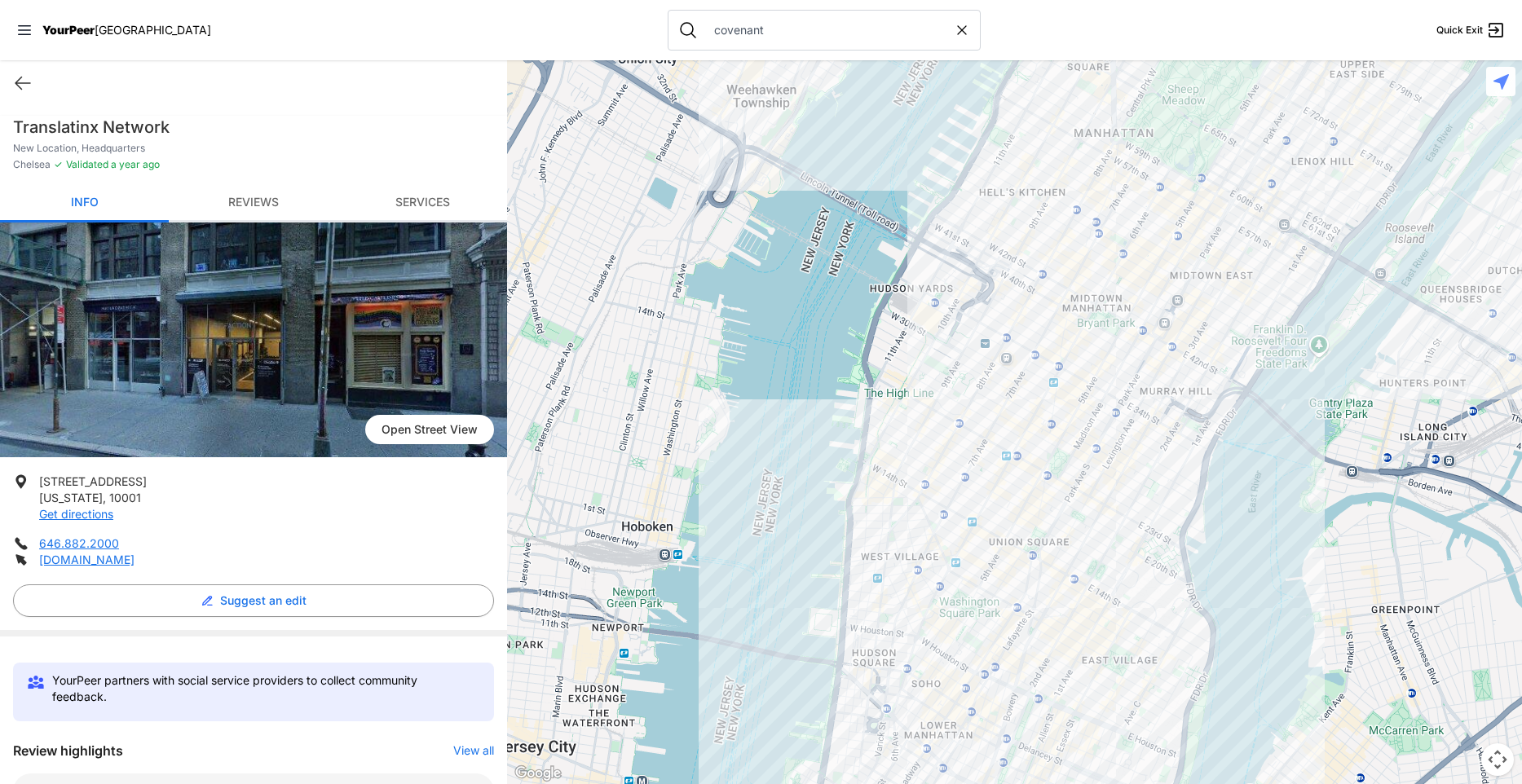
click at [245, 354] on img at bounding box center [253, 340] width 507 height 235
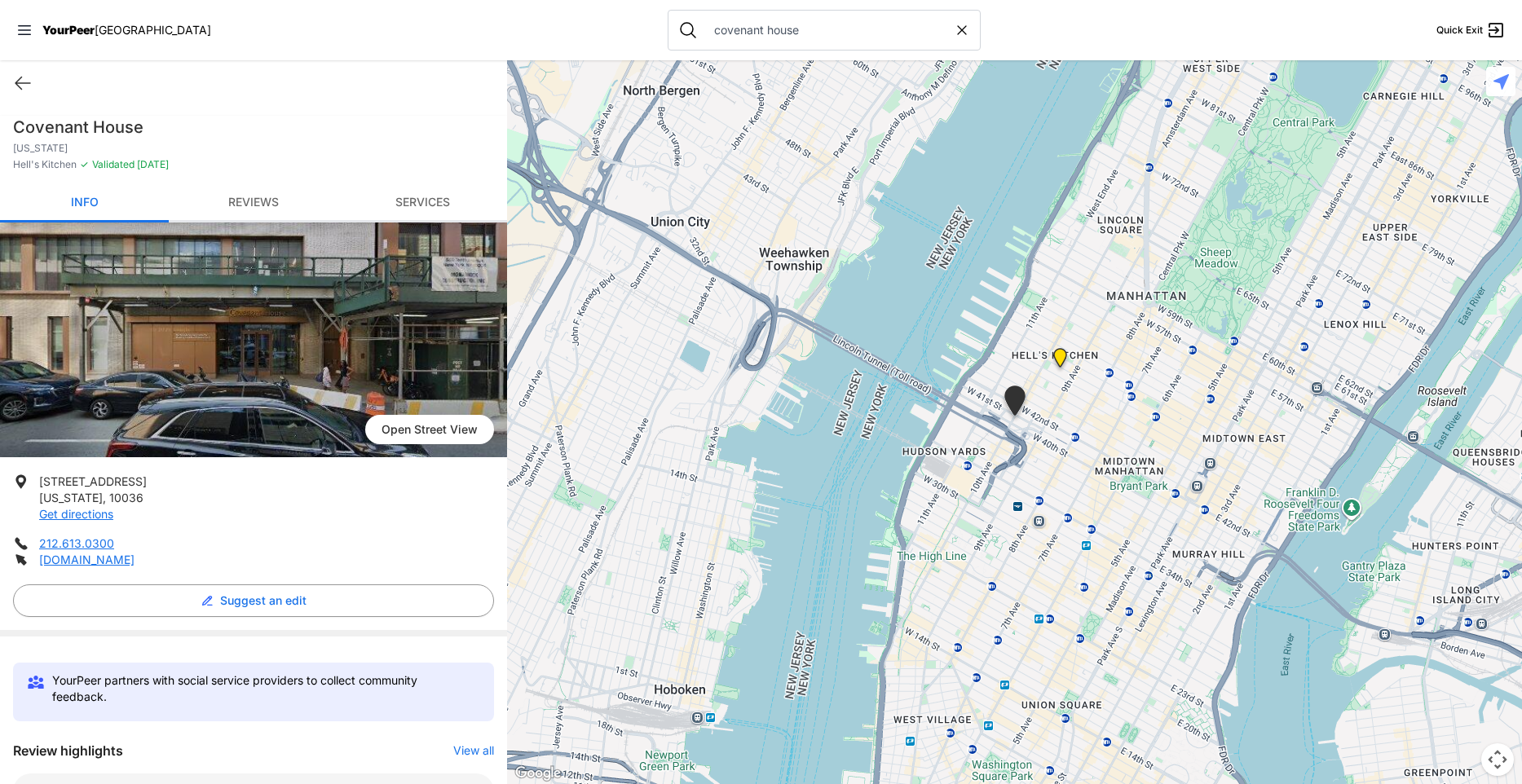
click at [313, 66] on div "Quick Exit" at bounding box center [253, 83] width 507 height 46
click at [359, 65] on div "Quick Exit" at bounding box center [253, 83] width 507 height 46
